Goal: Information Seeking & Learning: Check status

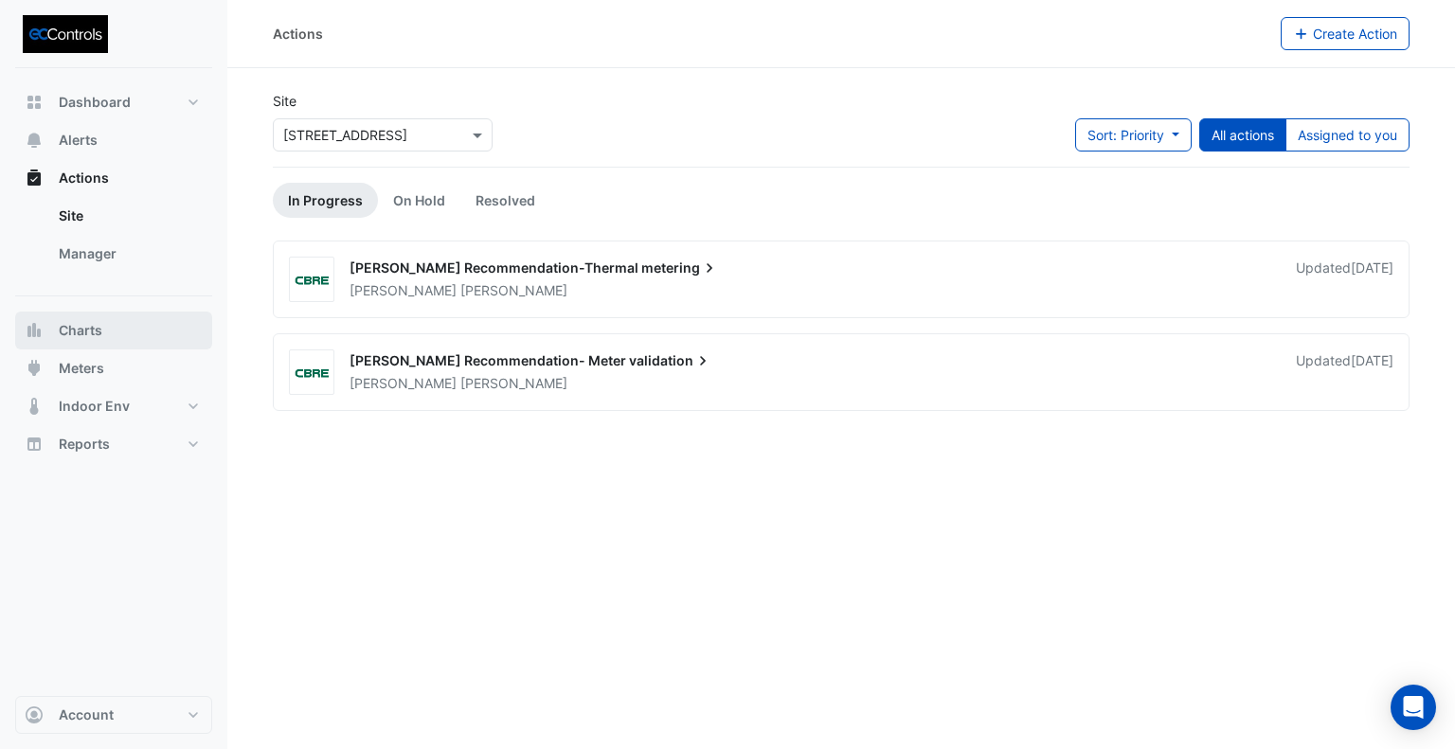
click at [95, 332] on span "Charts" at bounding box center [81, 330] width 44 height 19
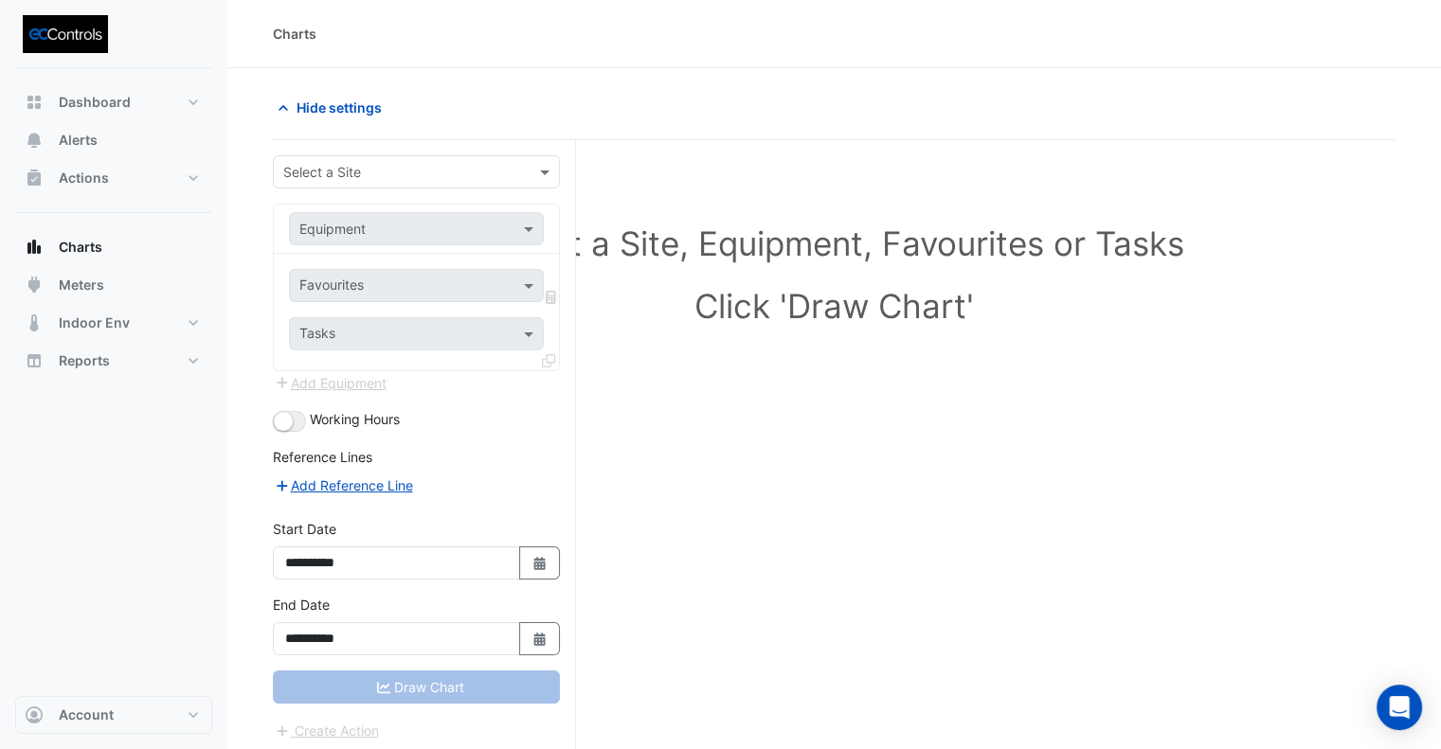
click at [379, 155] on div "Select a Site" at bounding box center [416, 171] width 287 height 33
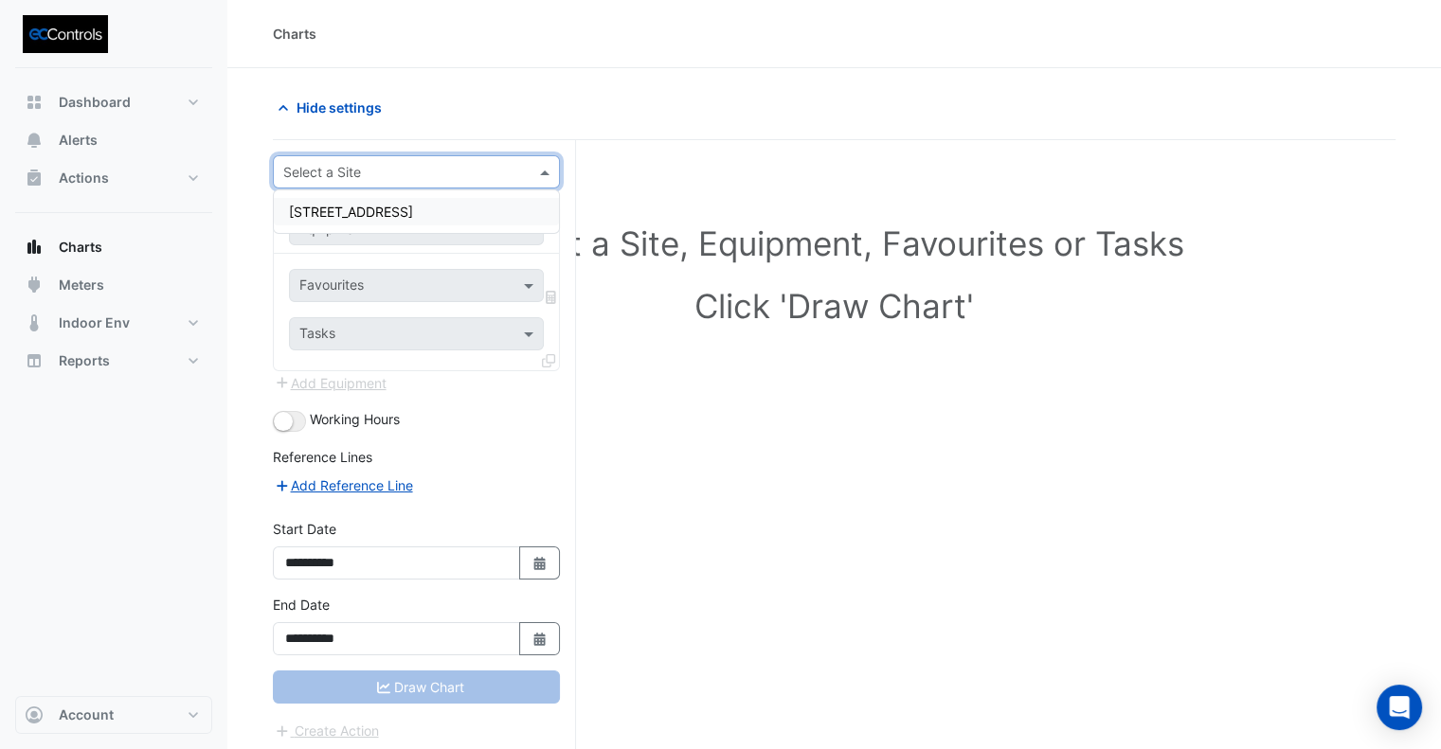
click at [372, 177] on input "text" at bounding box center [397, 173] width 228 height 20
click at [371, 210] on span "[STREET_ADDRESS]" at bounding box center [351, 212] width 124 height 16
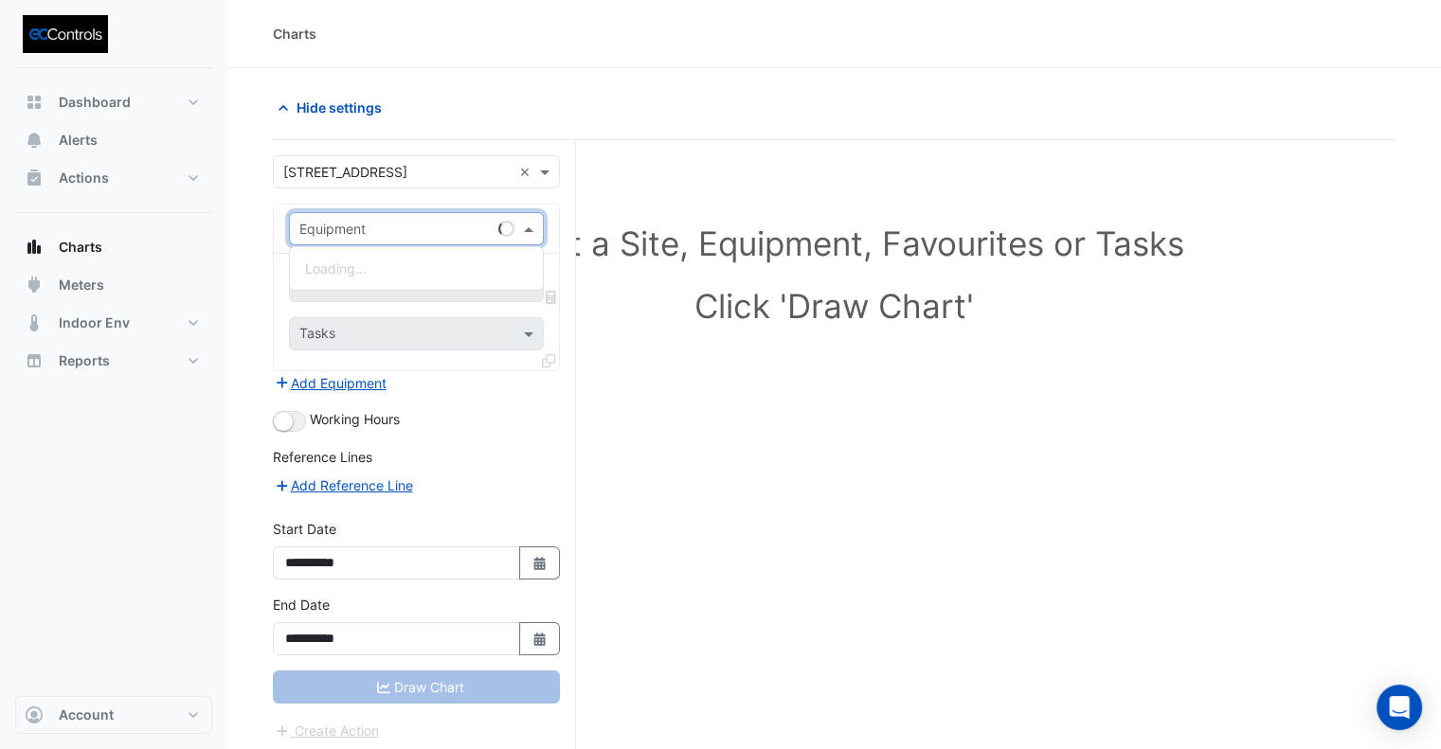
click at [368, 228] on input "text" at bounding box center [397, 230] width 196 height 20
type input "**********"
click at [383, 271] on div "AHU-Centre" at bounding box center [417, 268] width 254 height 27
click at [364, 287] on input "text" at bounding box center [394, 288] width 191 height 20
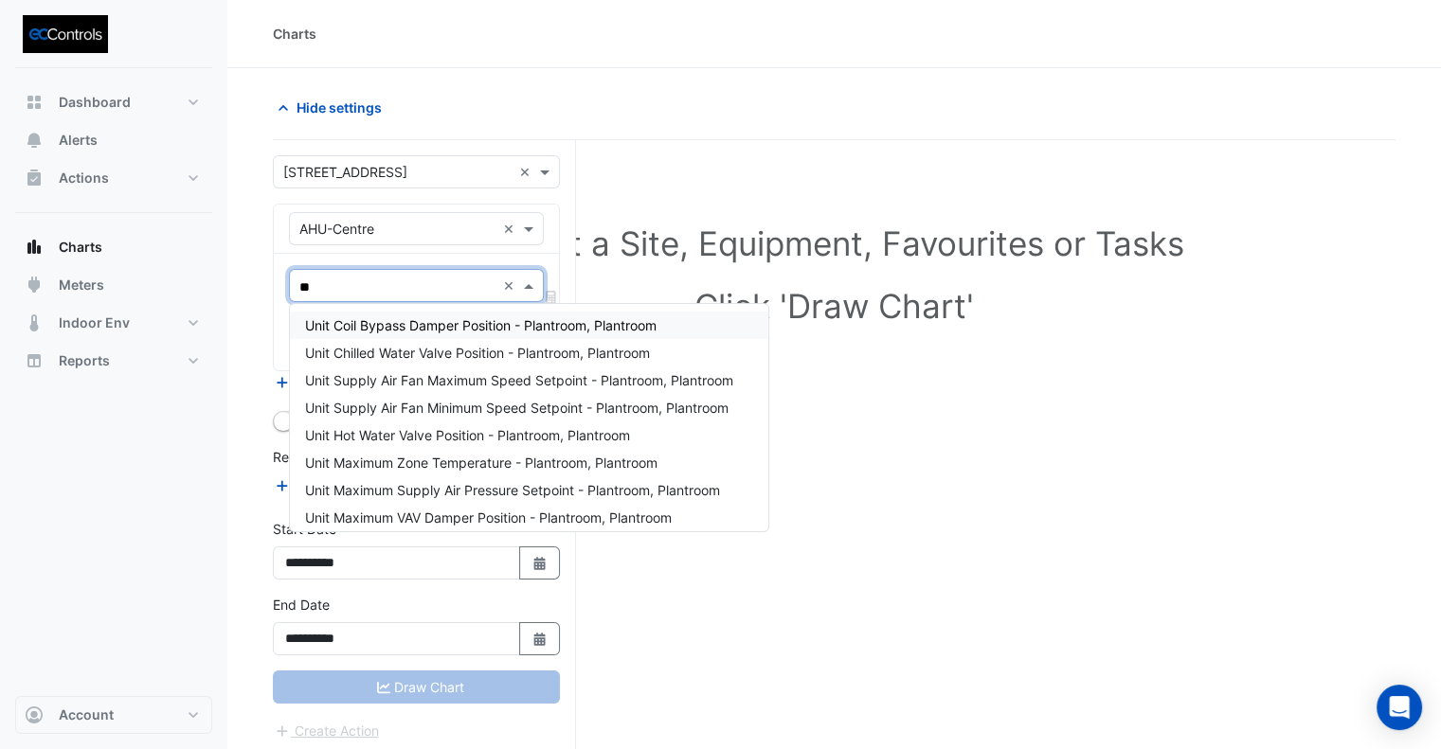
type input "***"
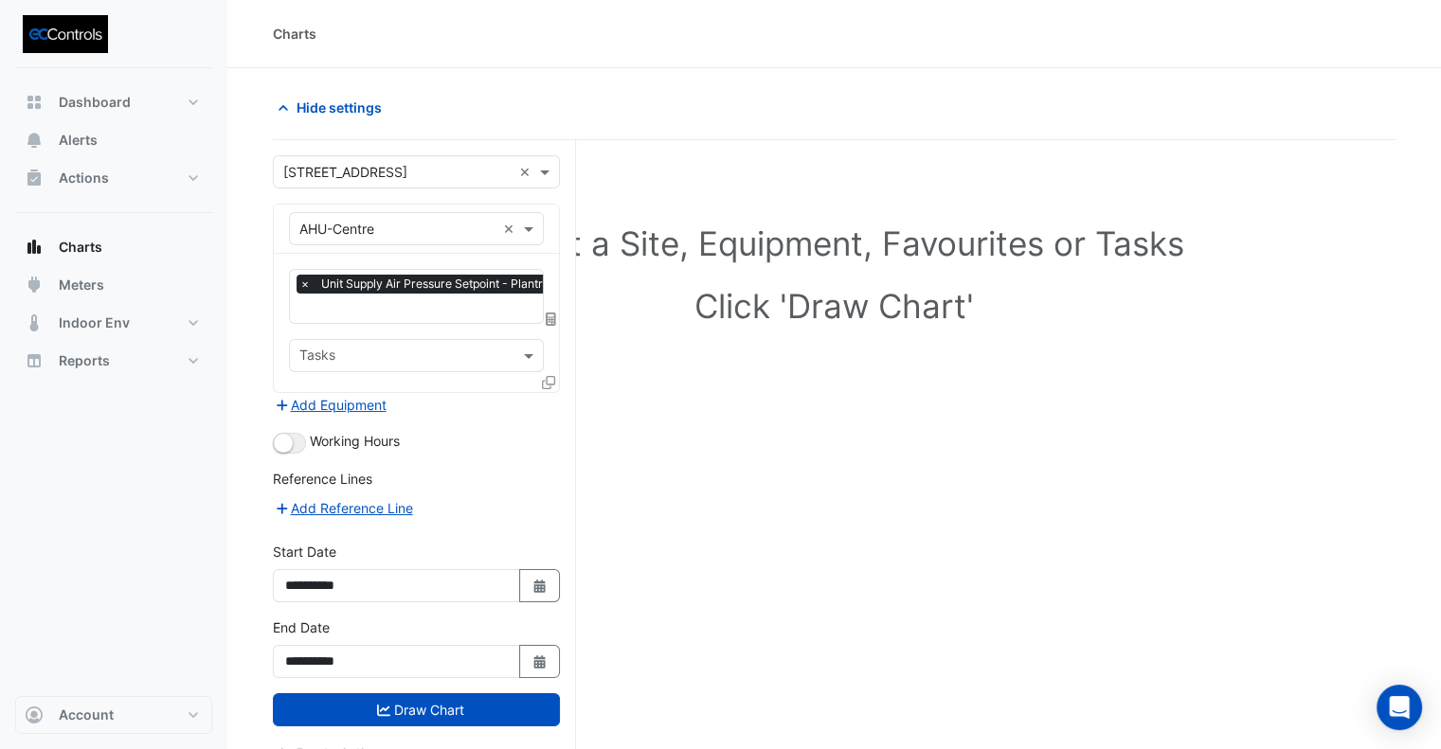
click at [544, 378] on icon at bounding box center [548, 382] width 13 height 13
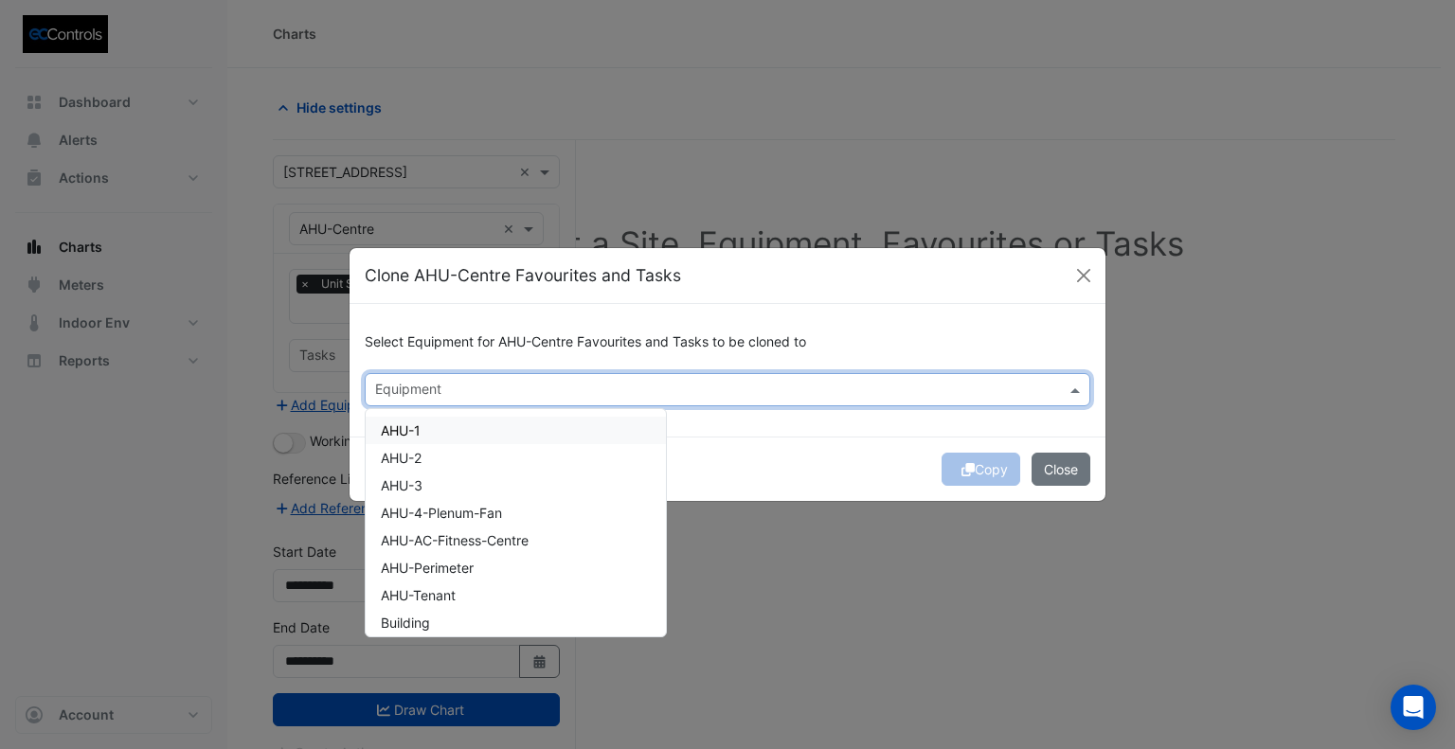
click at [432, 395] on input "text" at bounding box center [716, 392] width 683 height 20
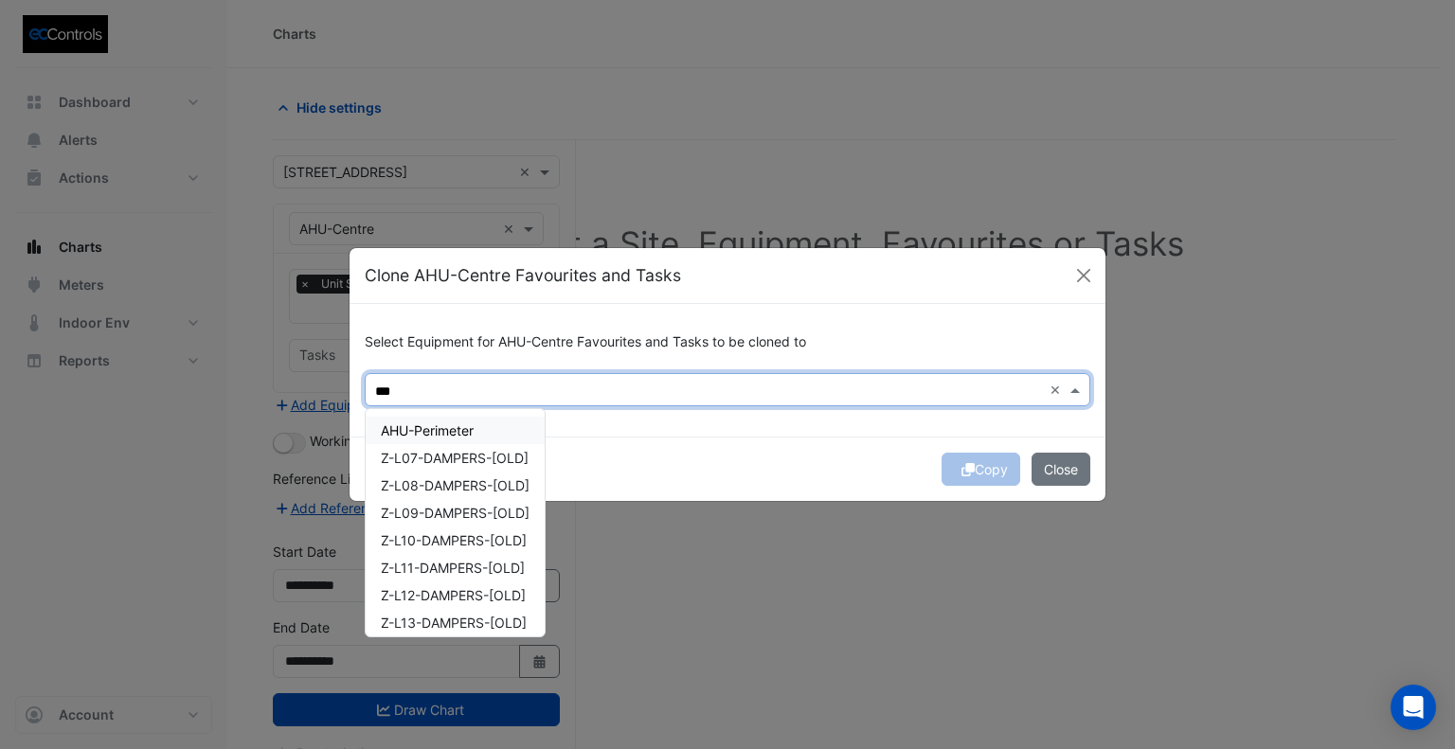
click at [460, 439] on div "AHU-Perimeter" at bounding box center [455, 430] width 179 height 27
type input "***"
click at [711, 465] on div "Copy Close" at bounding box center [728, 469] width 756 height 64
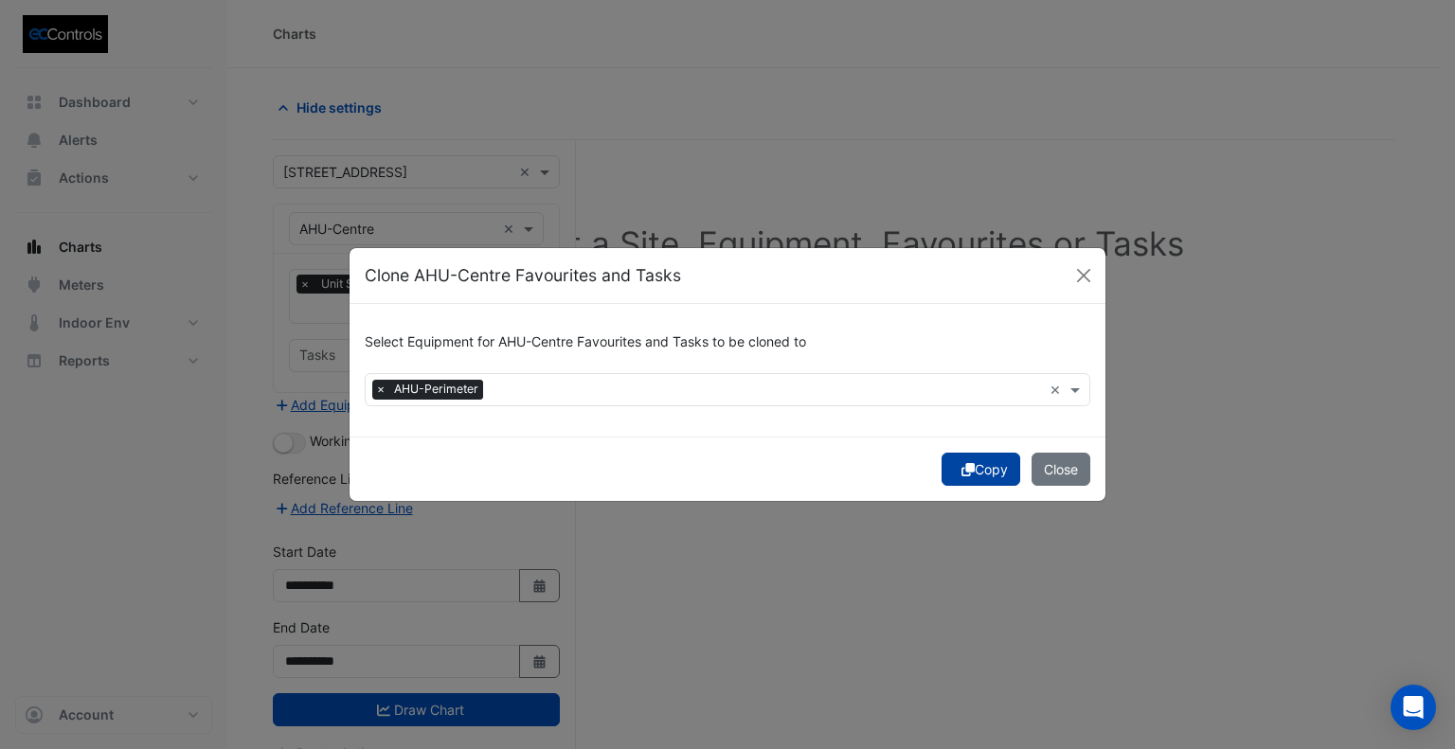
click at [978, 477] on button "Copy" at bounding box center [981, 469] width 79 height 33
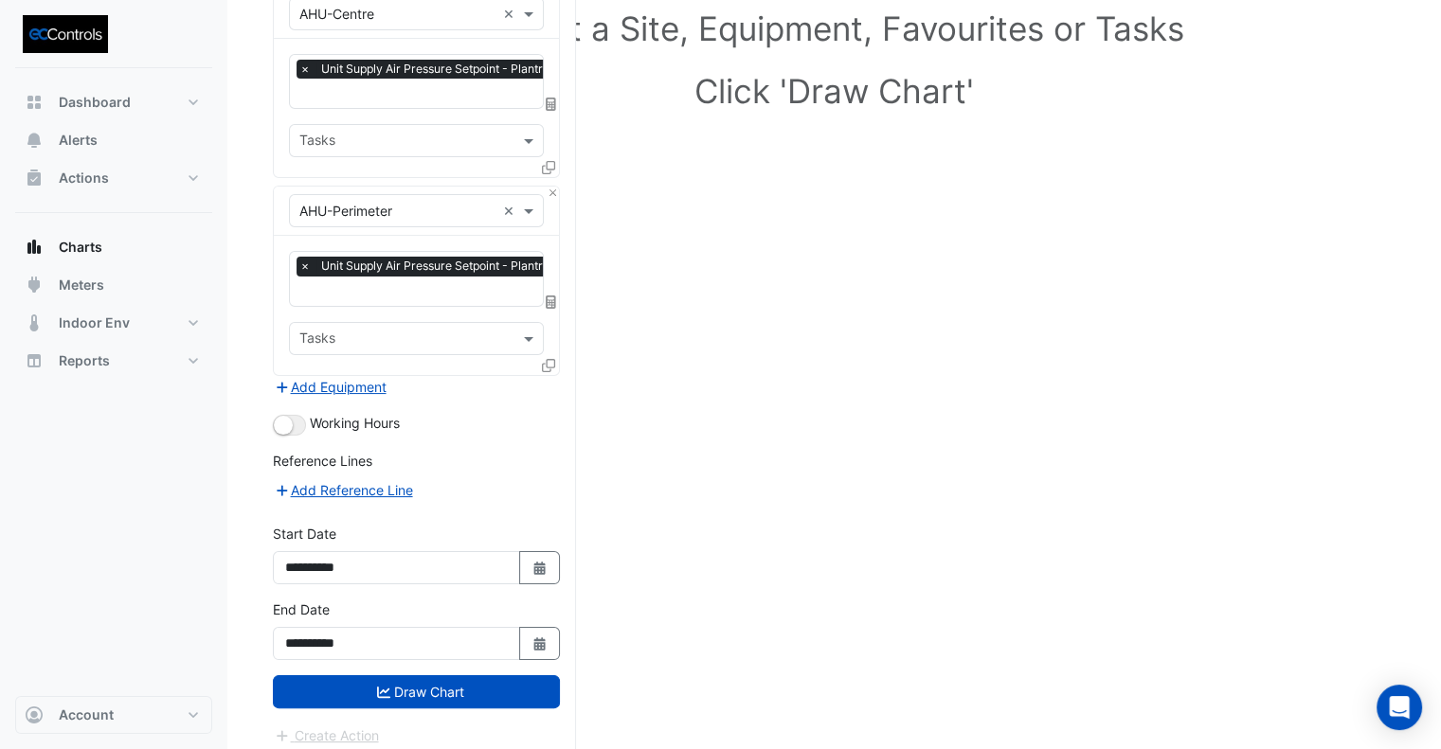
scroll to position [216, 0]
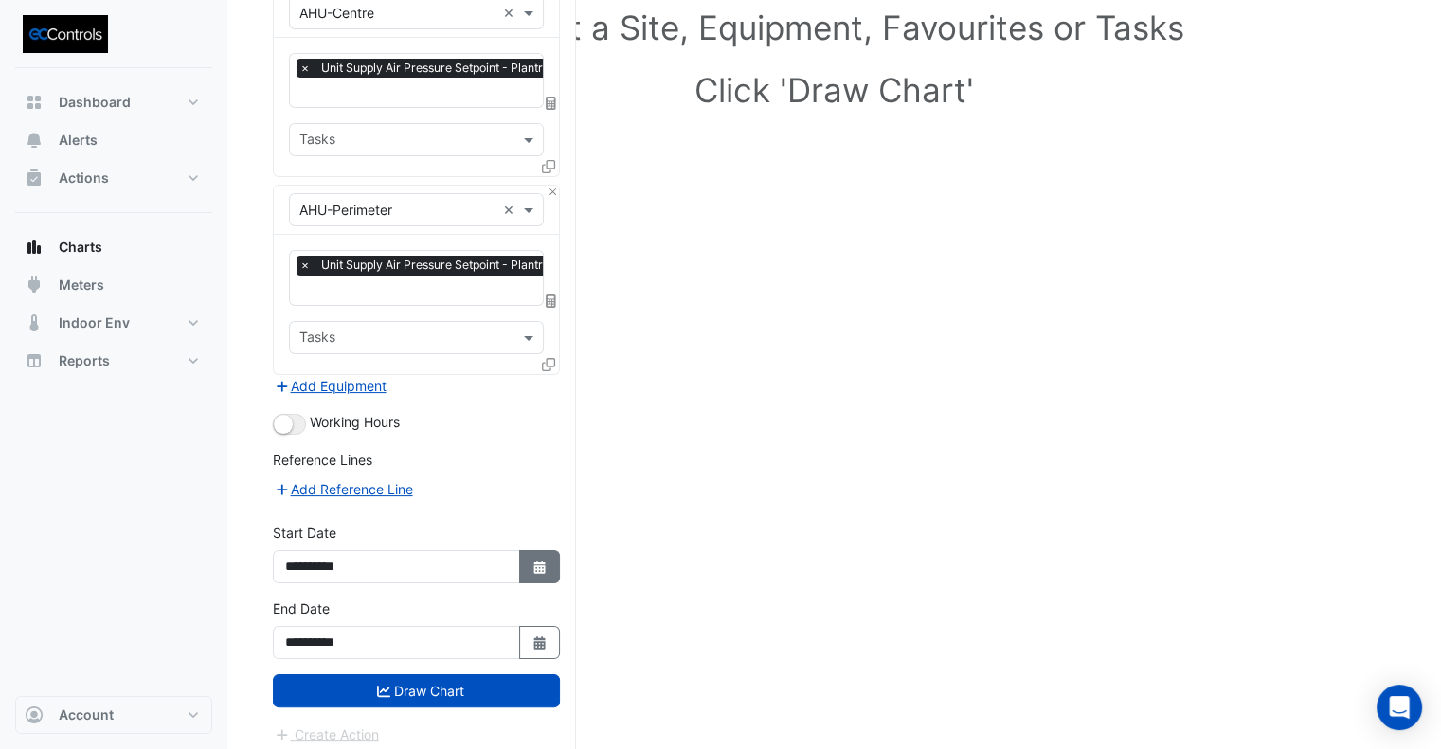
click at [541, 561] on icon "button" at bounding box center [538, 567] width 11 height 13
select select "*"
select select "****"
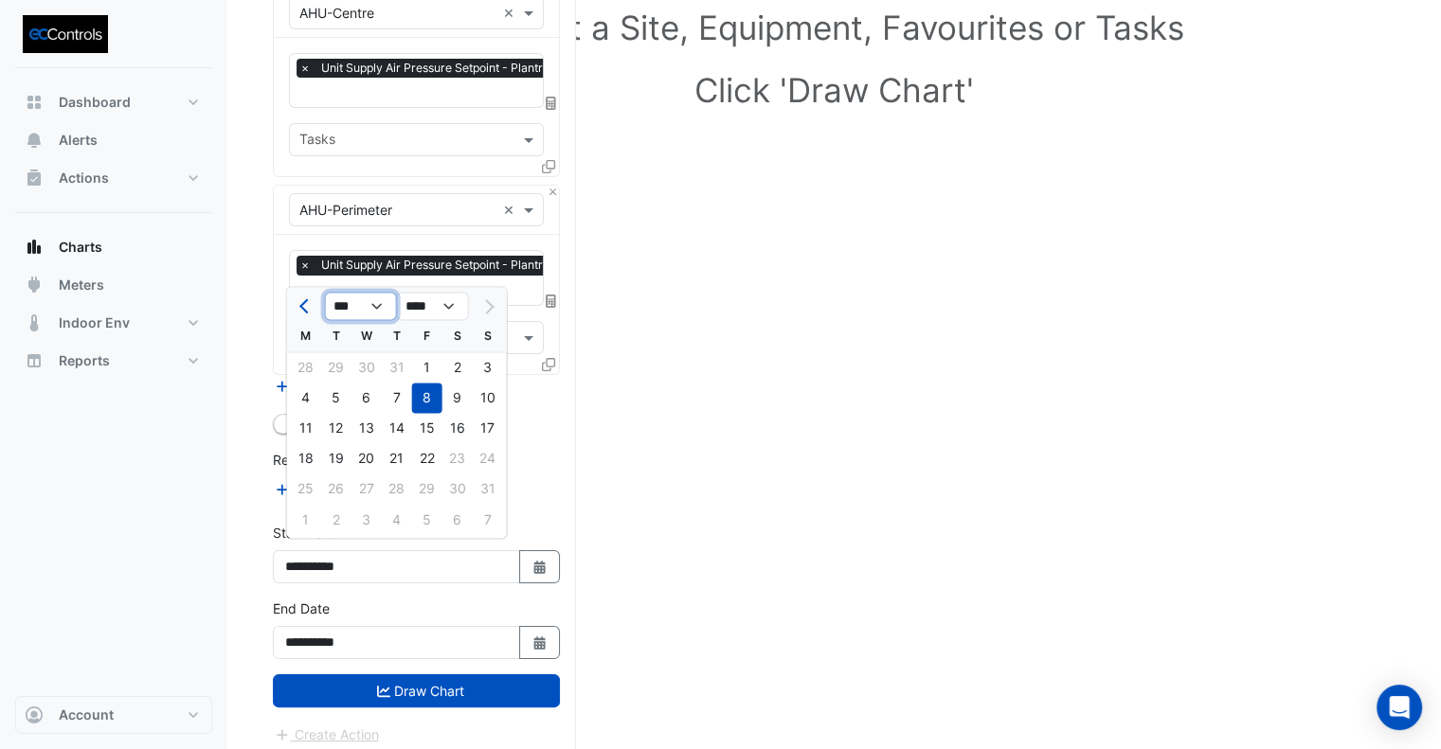
click at [369, 306] on select "*** *** *** *** *** *** *** ***" at bounding box center [361, 307] width 72 height 28
select select "*"
click at [325, 293] on select "*** *** *** *** *** *** *** ***" at bounding box center [361, 307] width 72 height 28
click at [371, 361] on div "1" at bounding box center [366, 367] width 30 height 30
type input "**********"
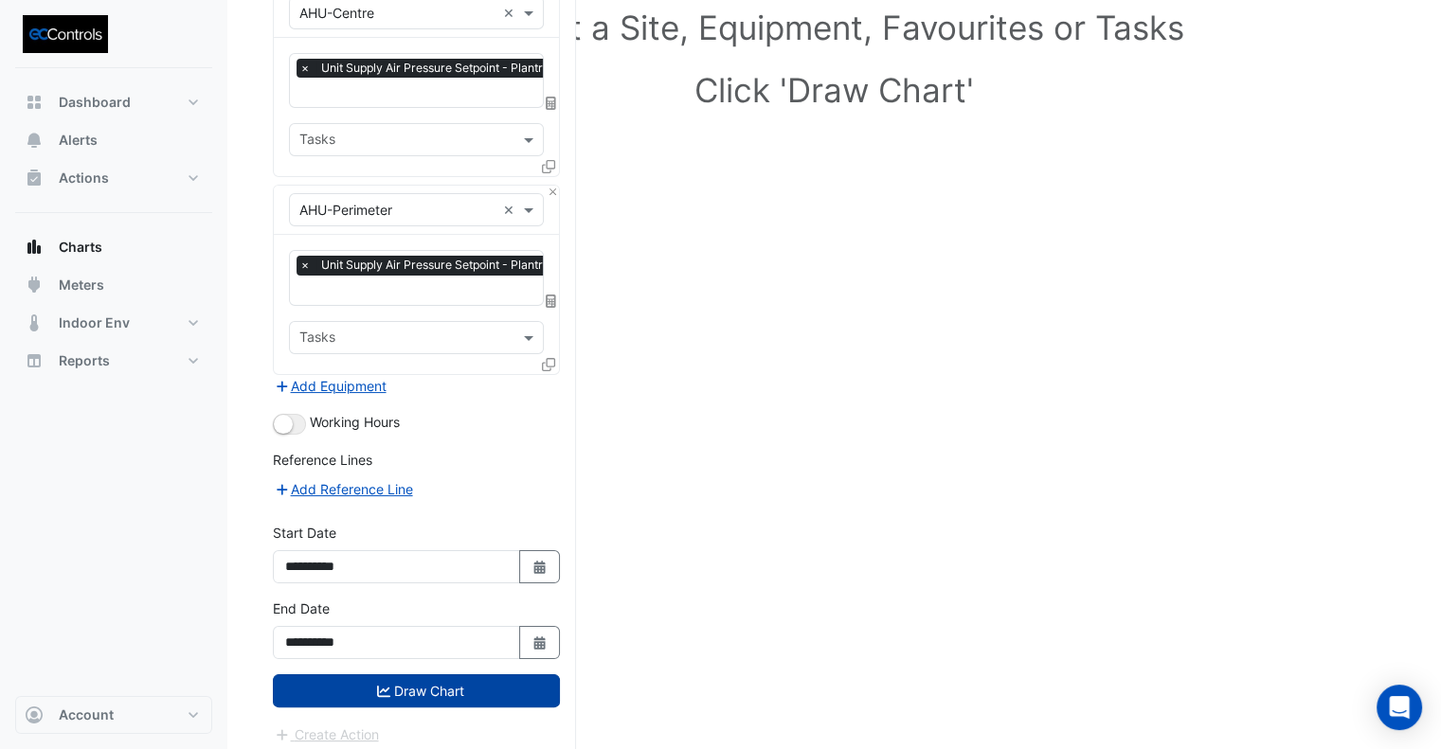
click at [402, 678] on button "Draw Chart" at bounding box center [416, 691] width 287 height 33
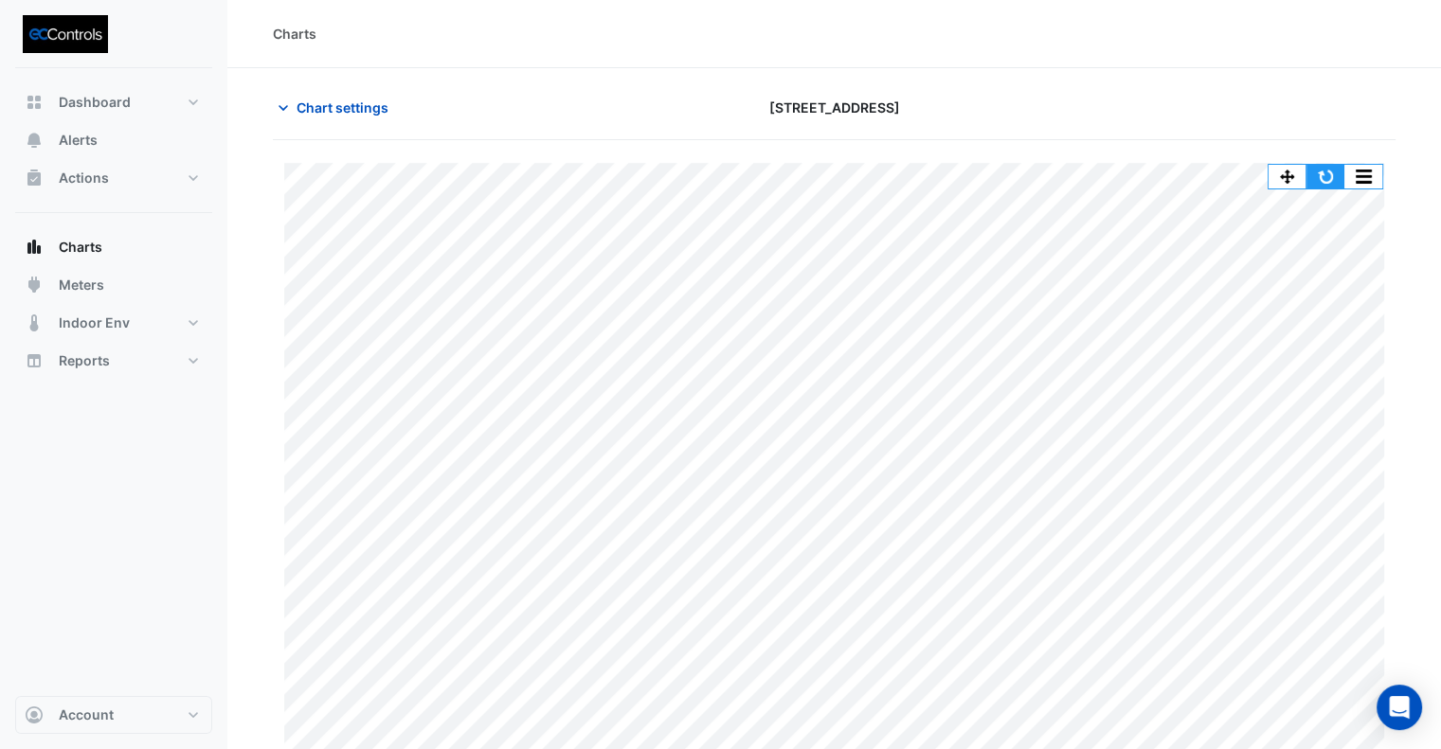
click at [1322, 171] on button "button" at bounding box center [1325, 177] width 38 height 24
click at [1334, 170] on button "button" at bounding box center [1325, 177] width 38 height 24
click at [69, 292] on span "Meters" at bounding box center [81, 285] width 45 height 19
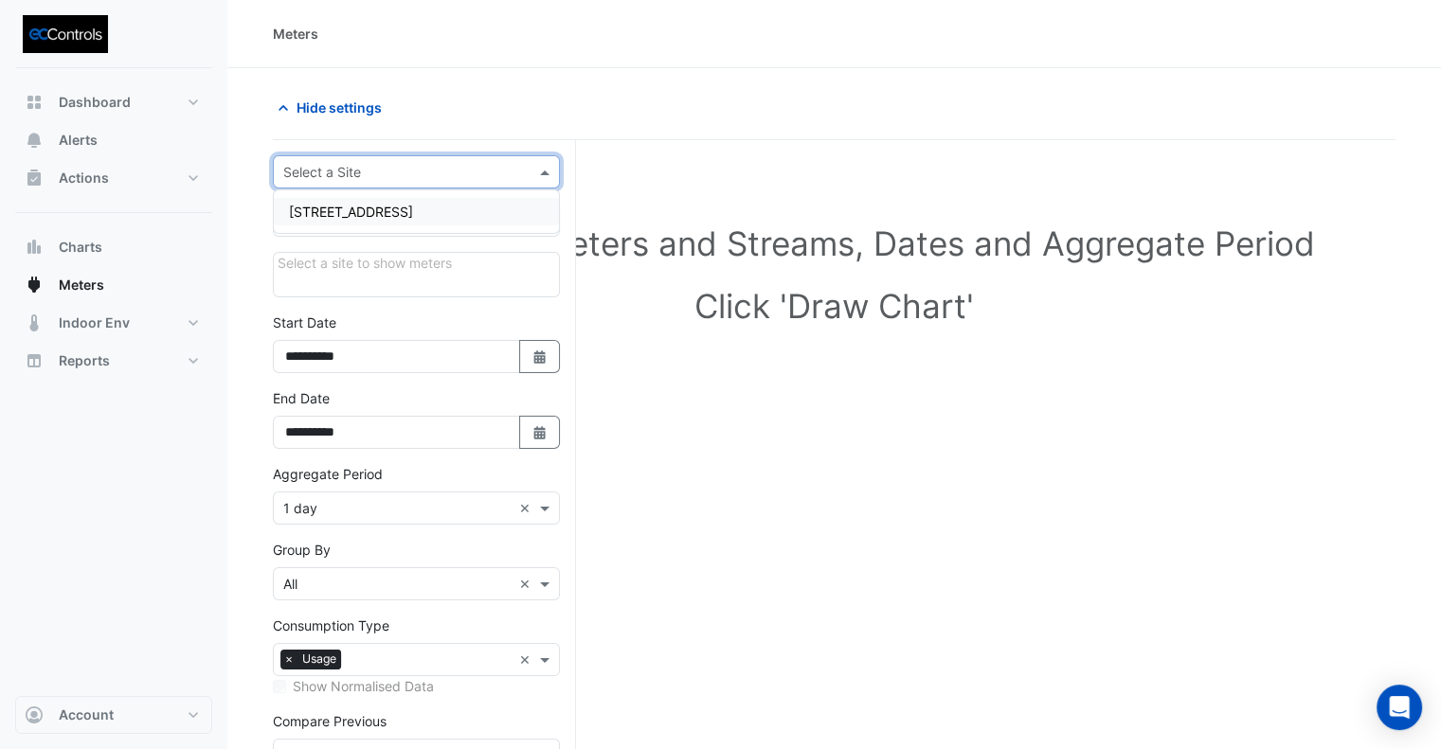
click at [344, 166] on input "text" at bounding box center [397, 173] width 228 height 20
drag, startPoint x: 342, startPoint y: 208, endPoint x: 337, endPoint y: 247, distance: 39.1
click at [342, 209] on span "[STREET_ADDRESS]" at bounding box center [351, 212] width 124 height 16
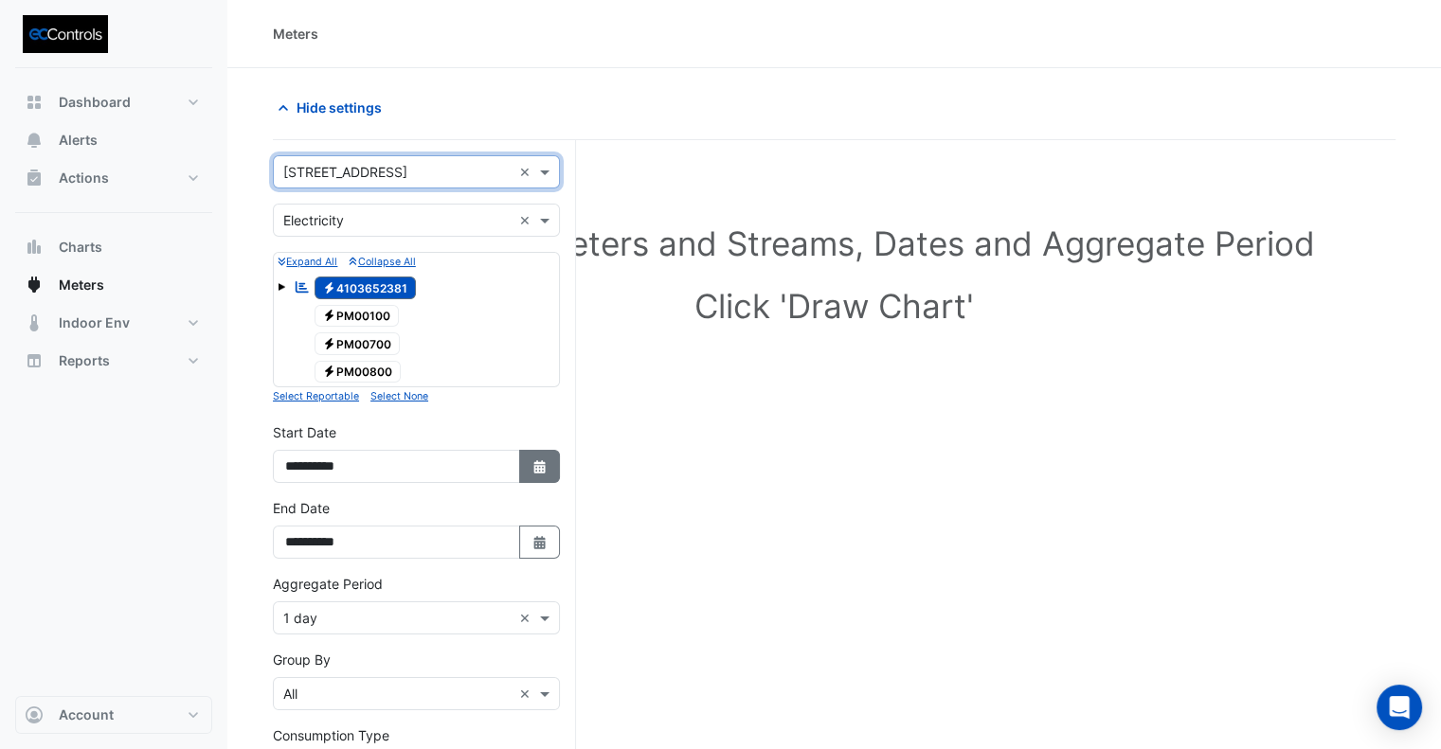
click at [530, 465] on button "Select Date" at bounding box center [540, 466] width 42 height 33
select select "*"
select select "****"
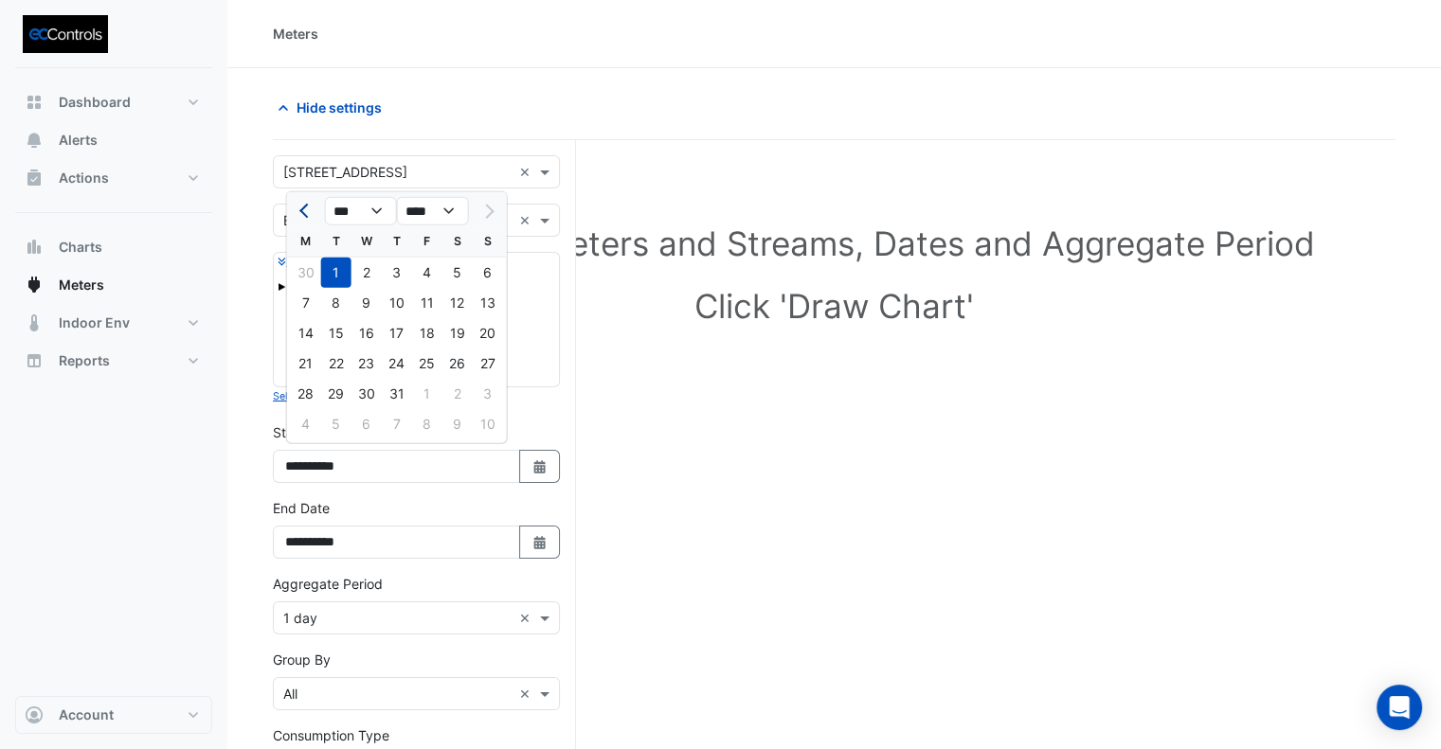
click at [307, 204] on span "Previous month" at bounding box center [306, 211] width 14 height 14
click at [496, 205] on button "Next month" at bounding box center [488, 211] width 23 height 30
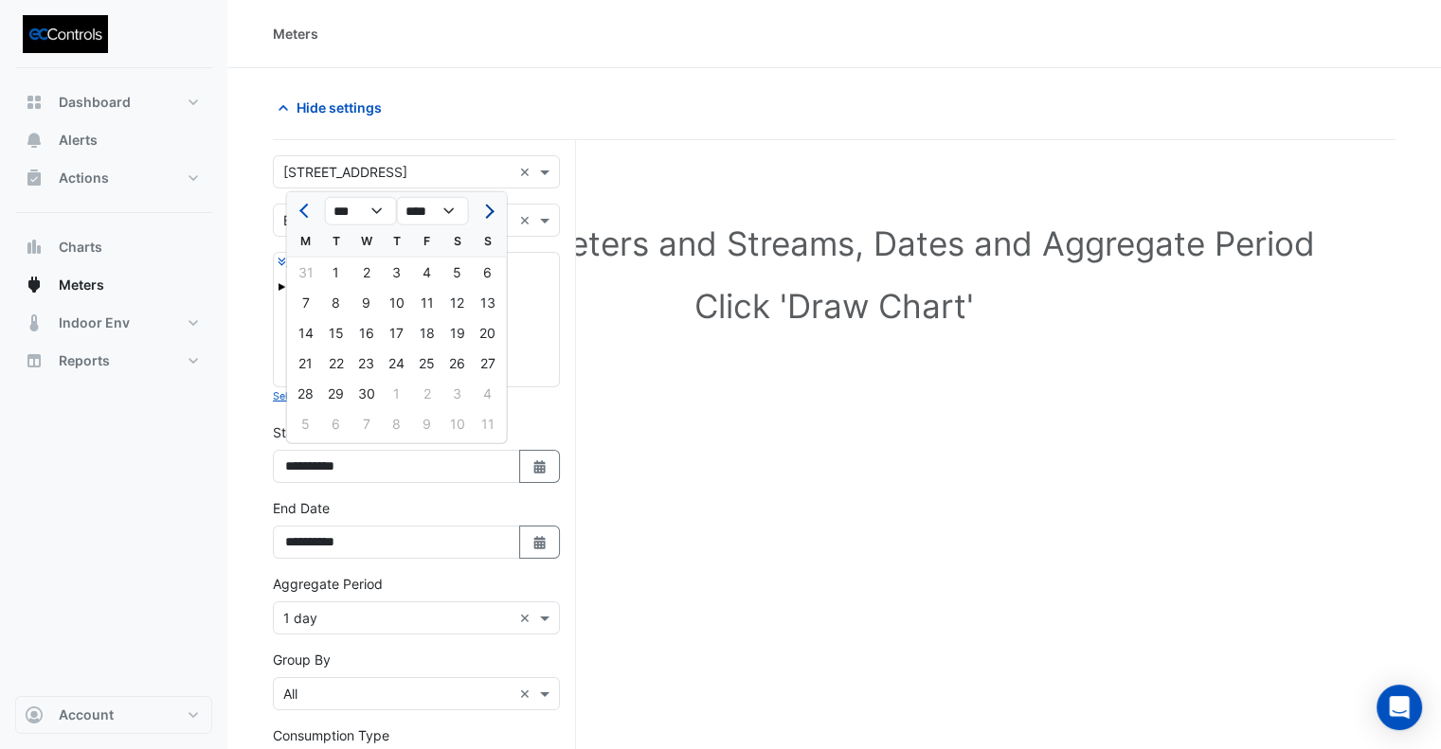
select select "*"
click at [490, 276] on div "1" at bounding box center [488, 273] width 30 height 30
type input "**********"
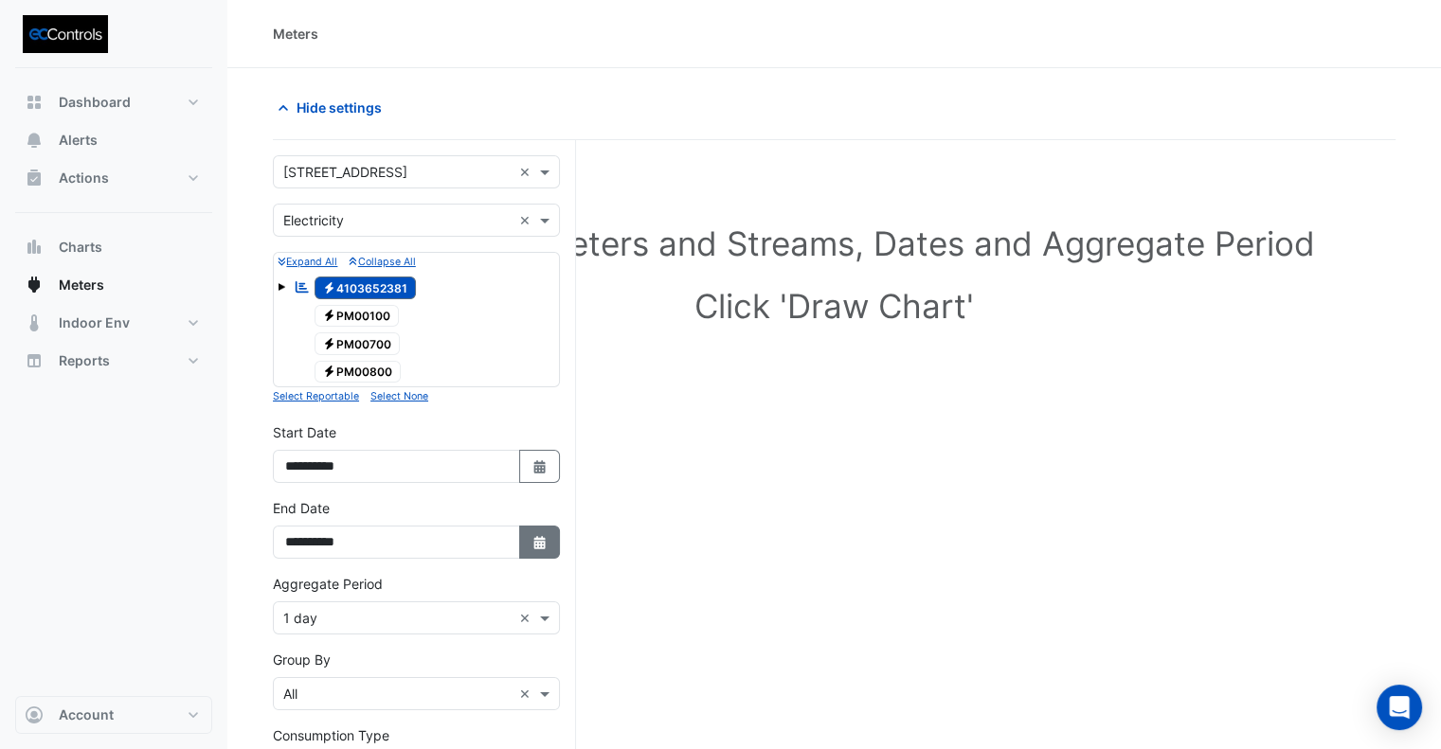
click at [530, 530] on button "Select Date" at bounding box center [540, 542] width 42 height 33
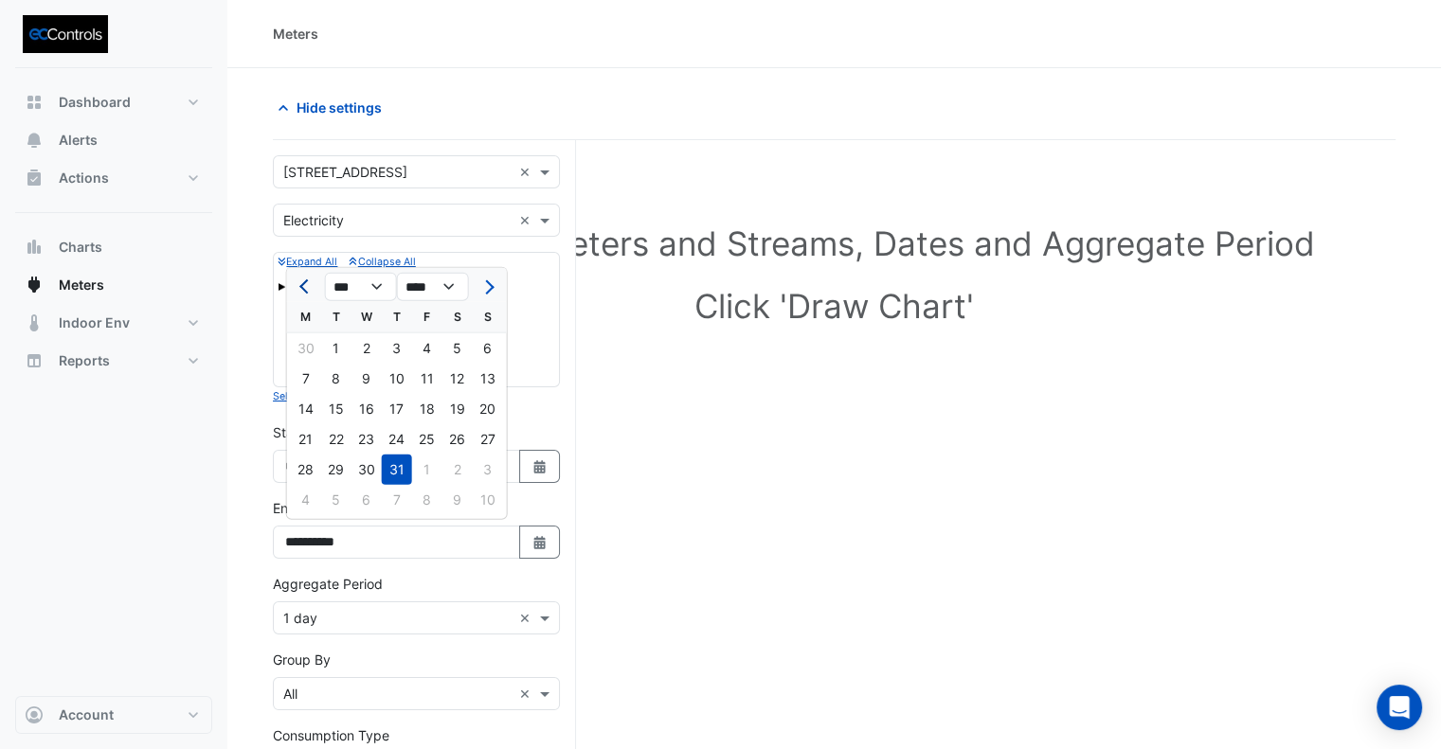
click at [310, 289] on span "Previous month" at bounding box center [306, 286] width 14 height 14
select select "*"
click at [488, 439] on div "22" at bounding box center [488, 439] width 30 height 30
type input "**********"
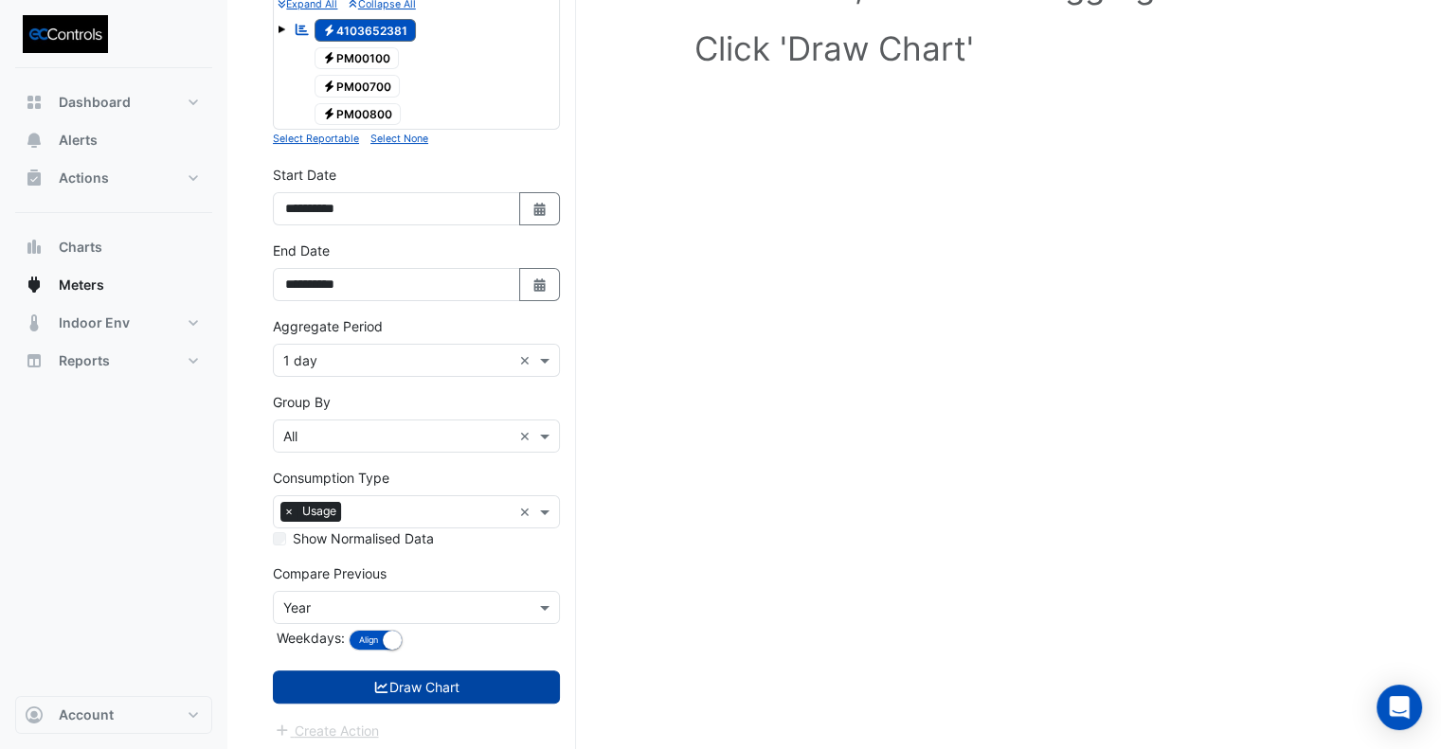
click at [460, 675] on button "Draw Chart" at bounding box center [416, 687] width 287 height 33
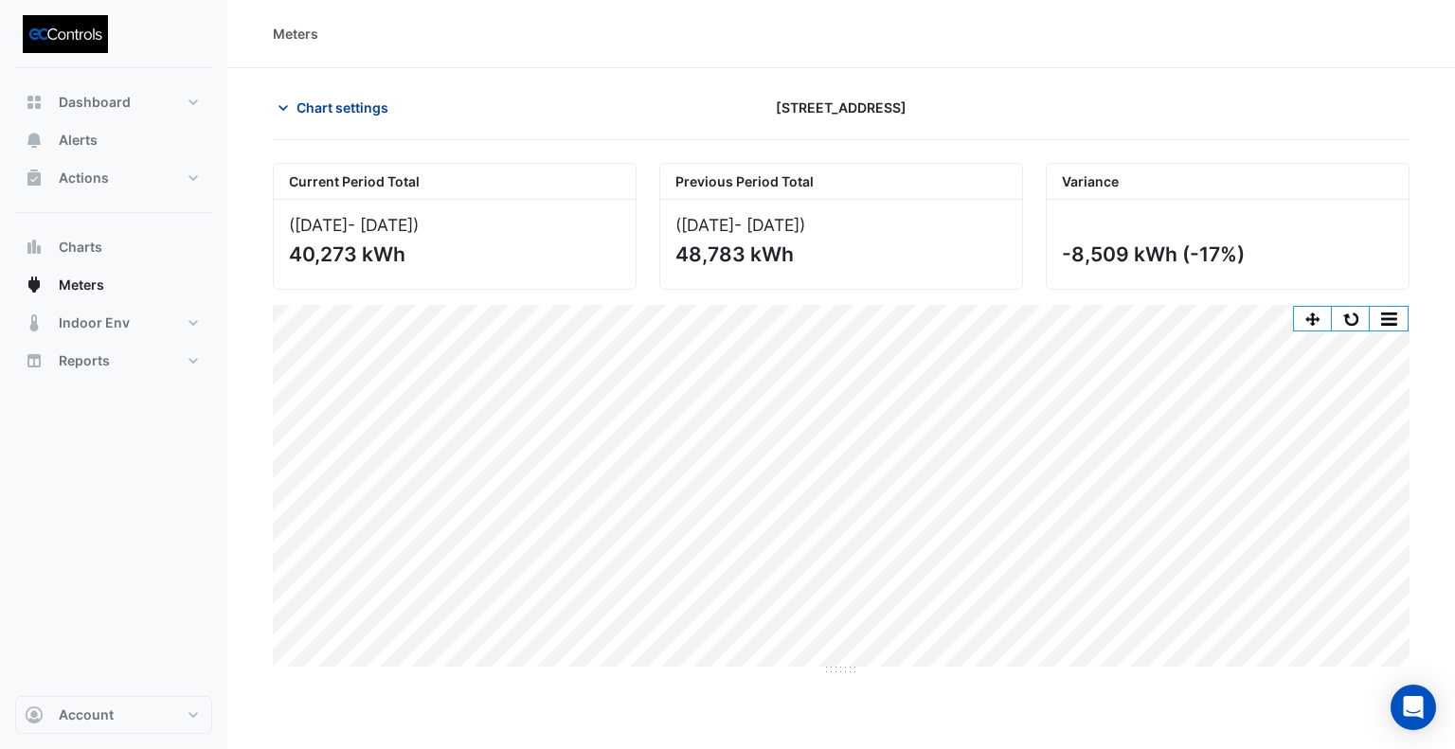
click at [358, 102] on span "Chart settings" at bounding box center [343, 108] width 92 height 20
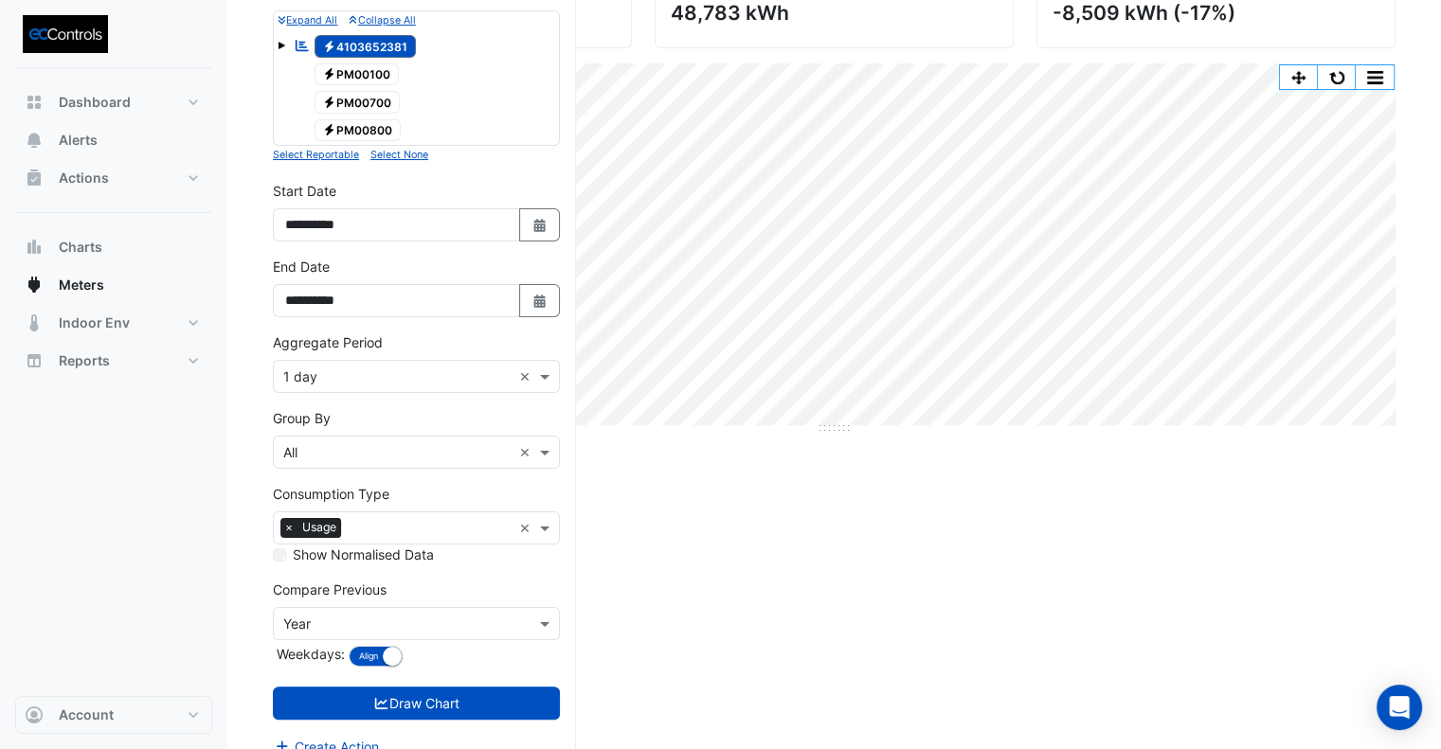
scroll to position [258, 0]
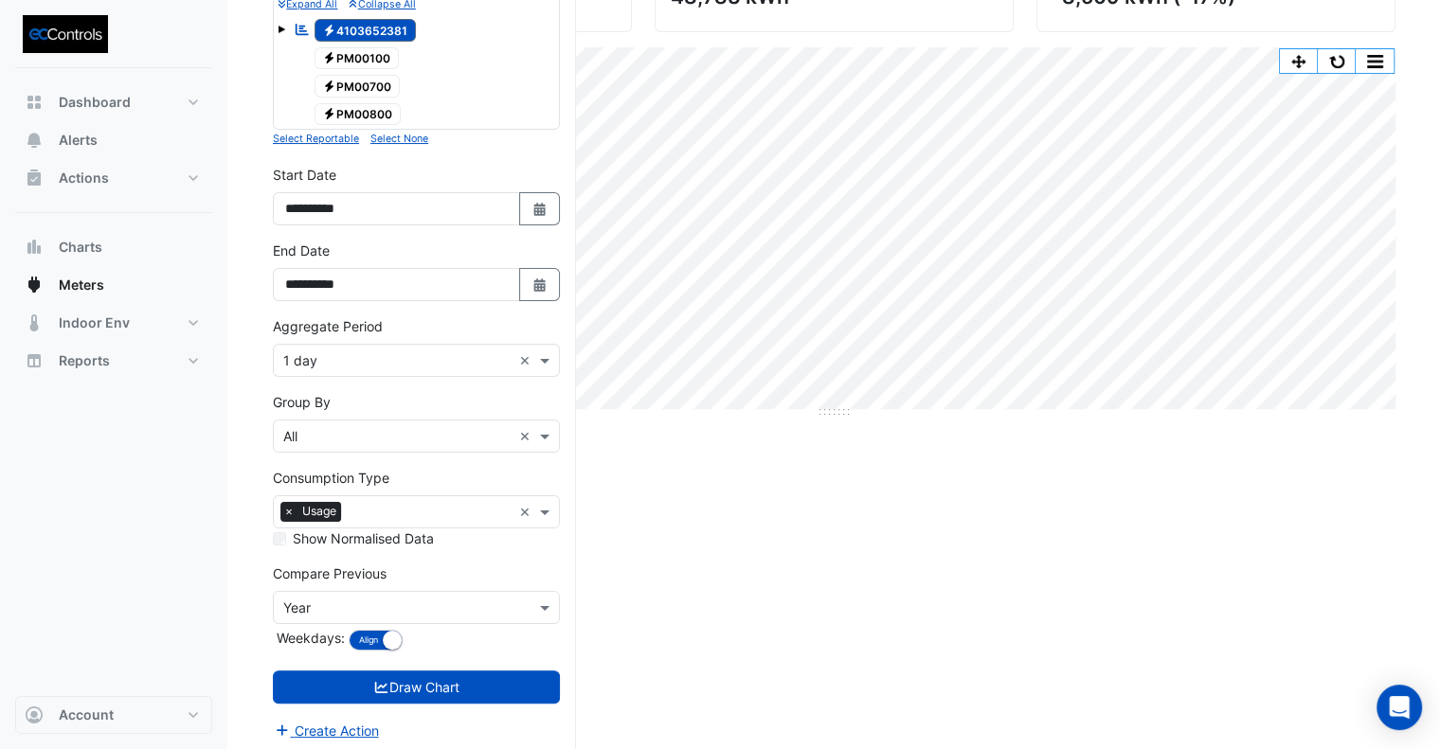
click at [392, 365] on div "Aggregate Period × 1 day ×" at bounding box center [416, 360] width 287 height 33
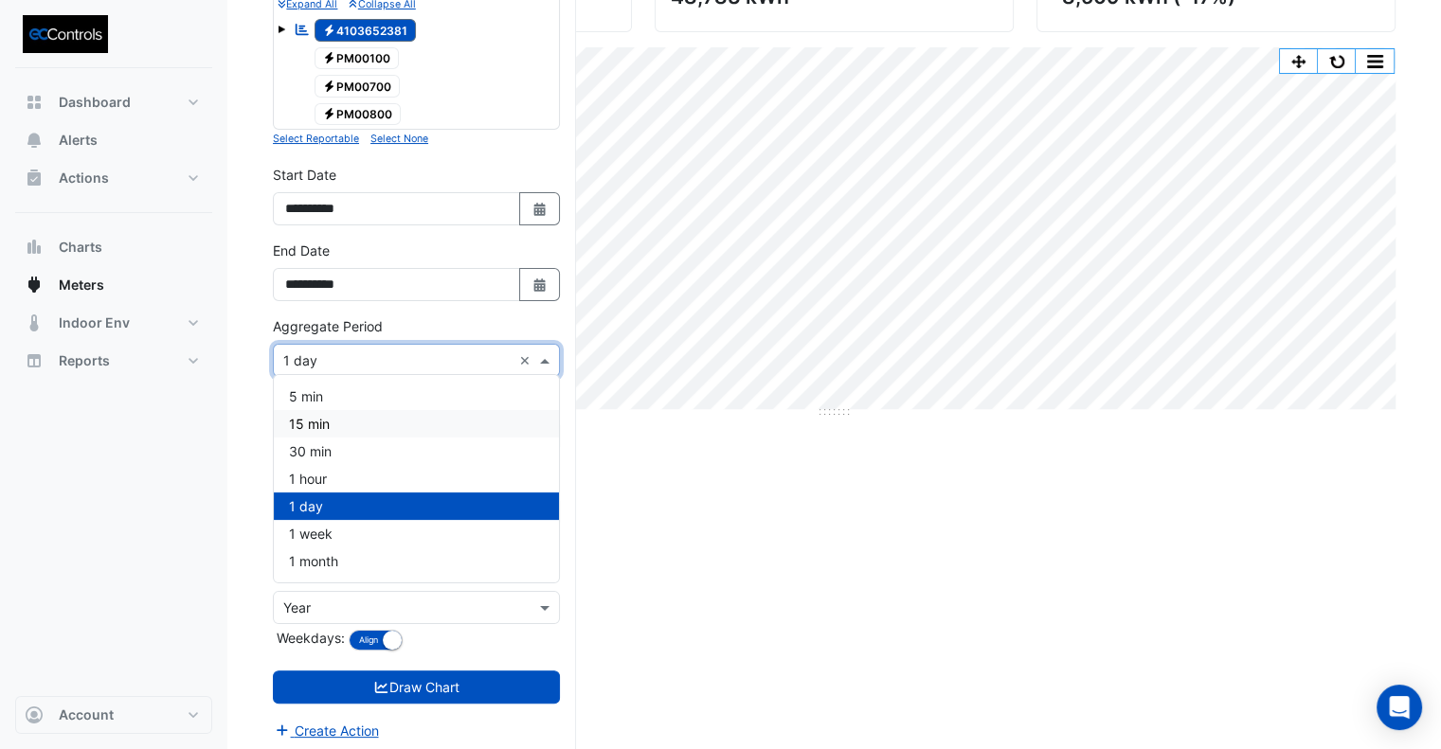
click at [350, 422] on div "15 min" at bounding box center [416, 423] width 285 height 27
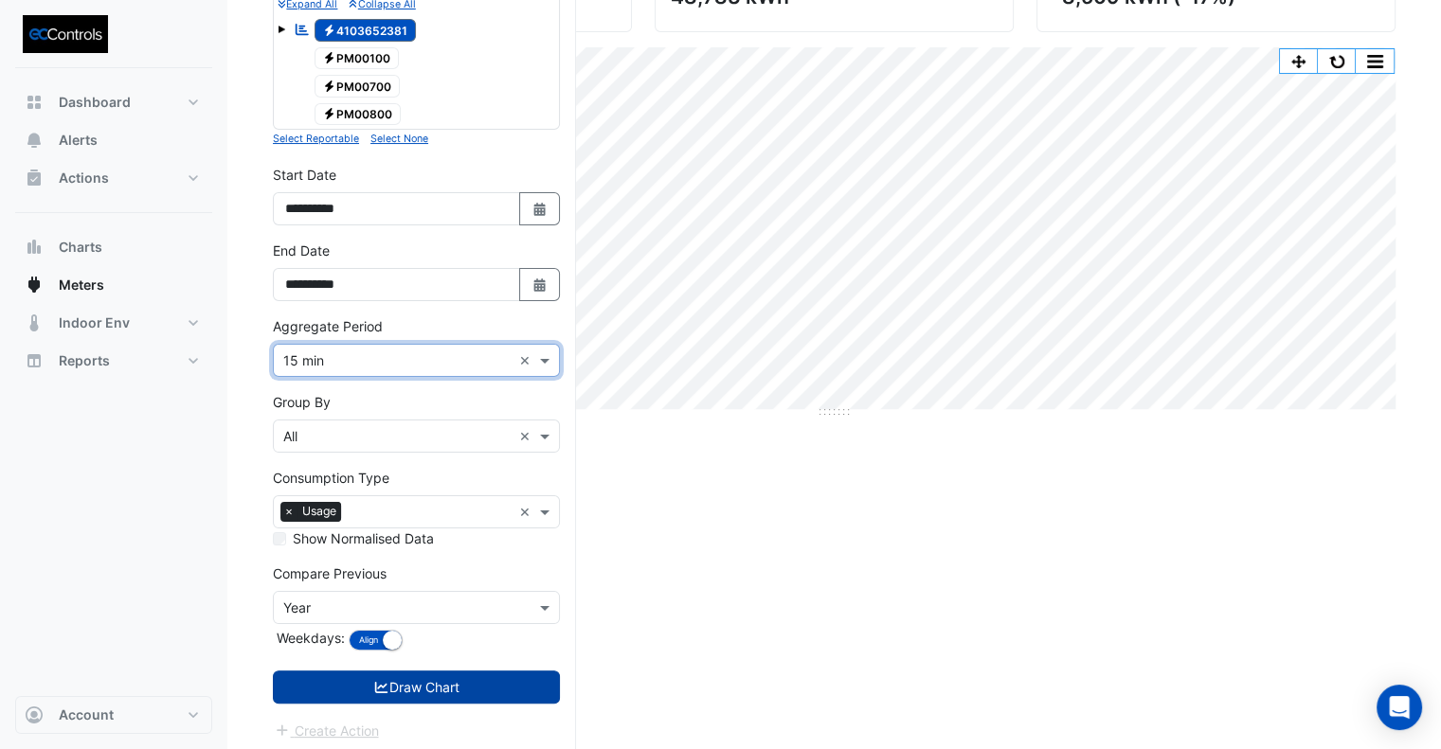
click at [434, 683] on button "Draw Chart" at bounding box center [416, 687] width 287 height 33
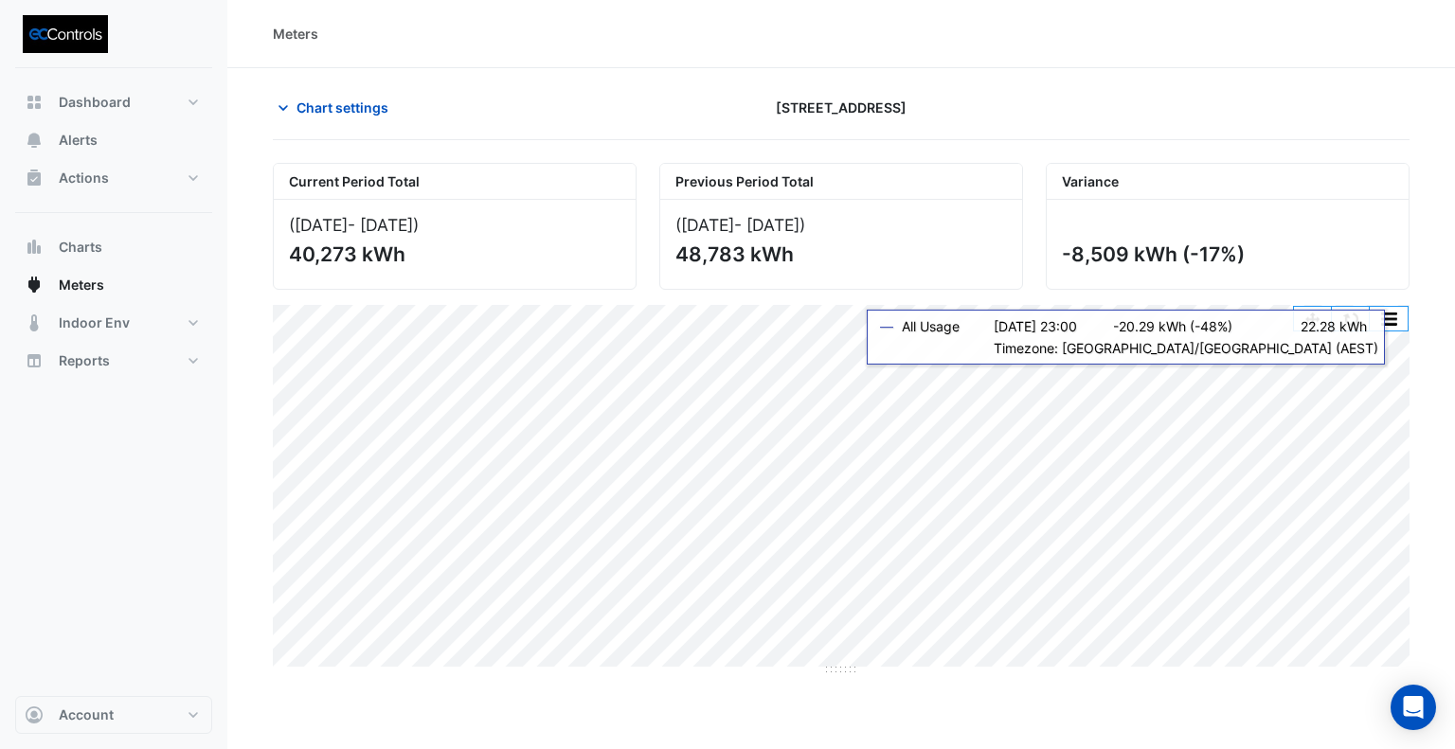
click at [1347, 320] on button "button" at bounding box center [1351, 319] width 38 height 24
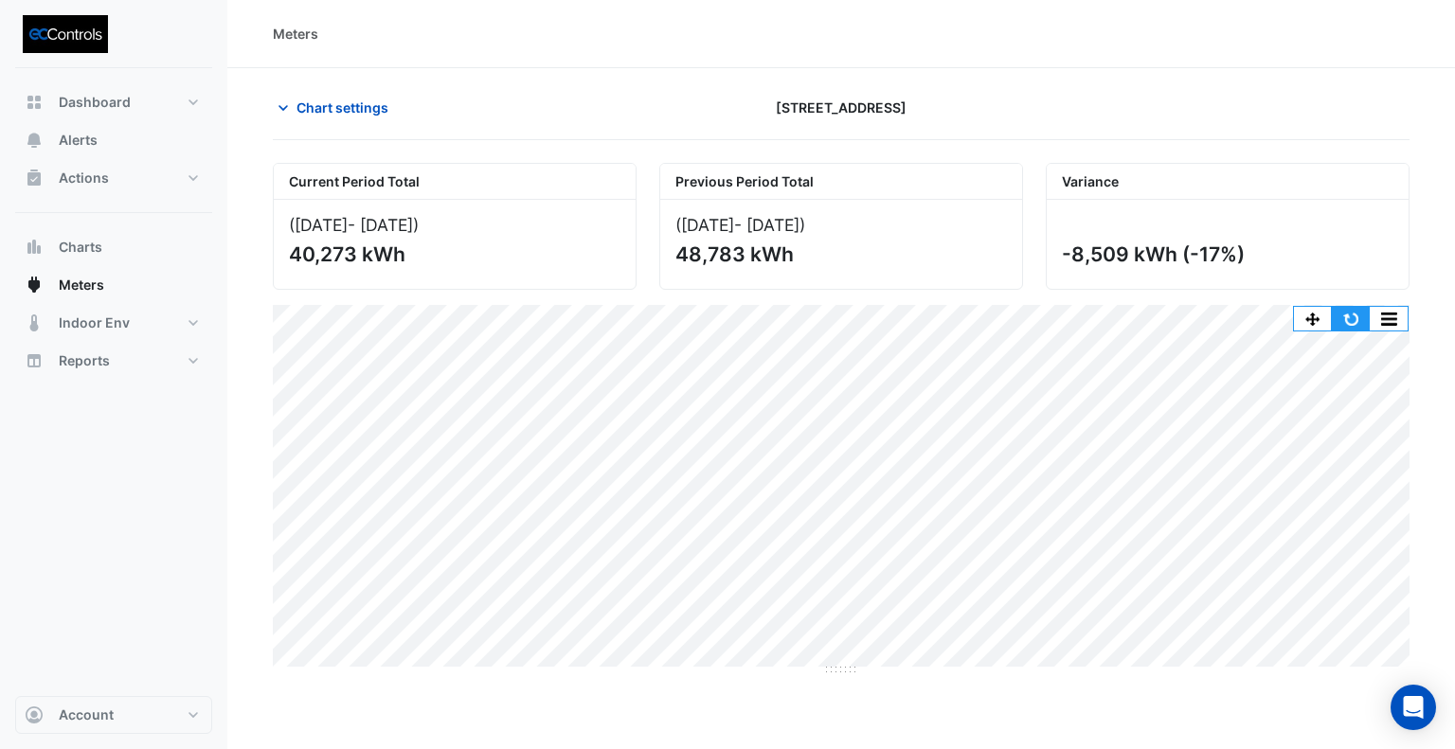
click at [1359, 314] on button "button" at bounding box center [1351, 319] width 38 height 24
